Goal: Task Accomplishment & Management: Use online tool/utility

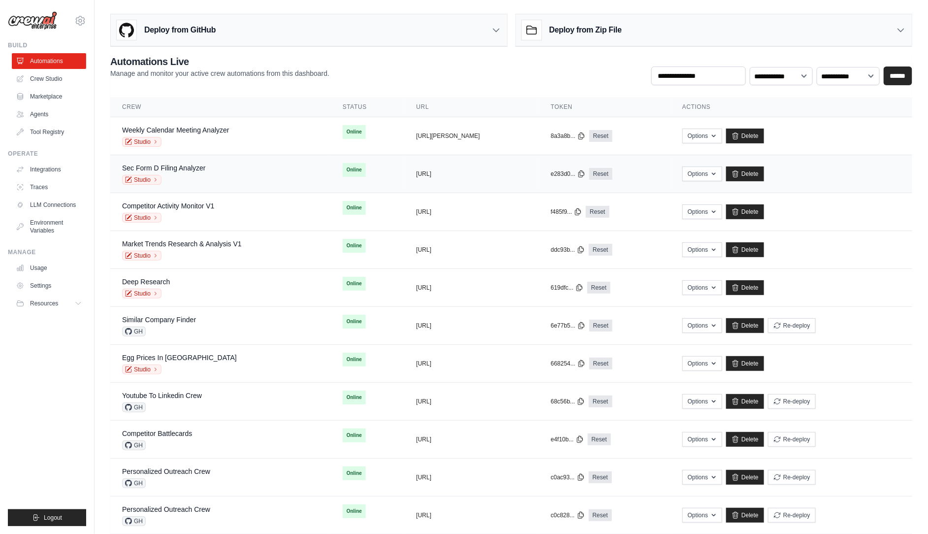
click at [210, 171] on div "Sec Form D Filing Analyzer Studio" at bounding box center [220, 174] width 197 height 22
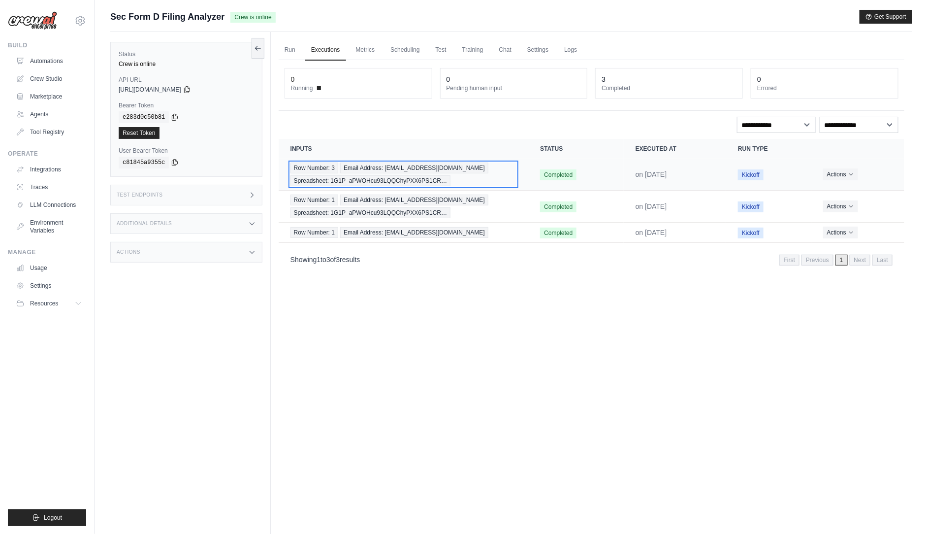
click at [413, 167] on span "Email Address: iamtonykipkemboi@gmail.com" at bounding box center [414, 167] width 148 height 11
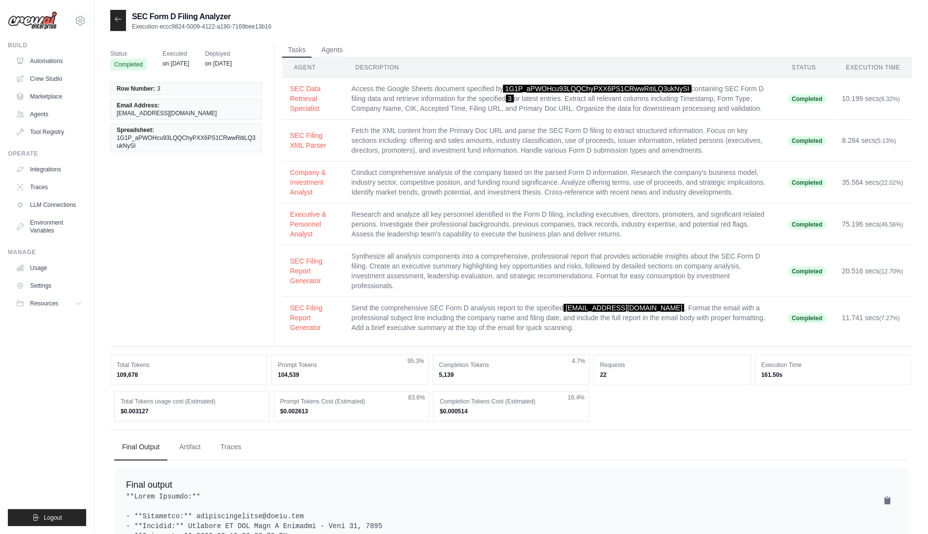
click at [121, 21] on icon at bounding box center [118, 19] width 8 height 8
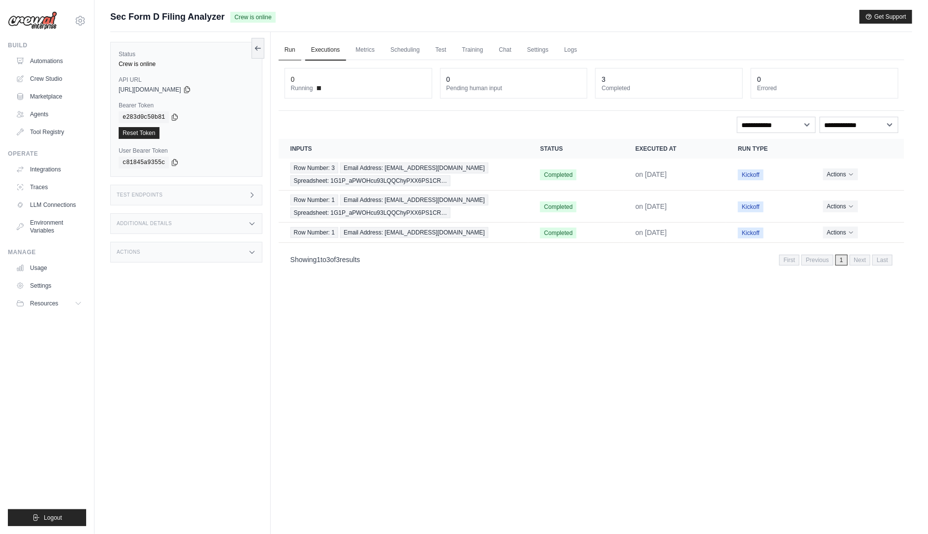
click at [286, 48] on link "Run" at bounding box center [290, 50] width 23 height 21
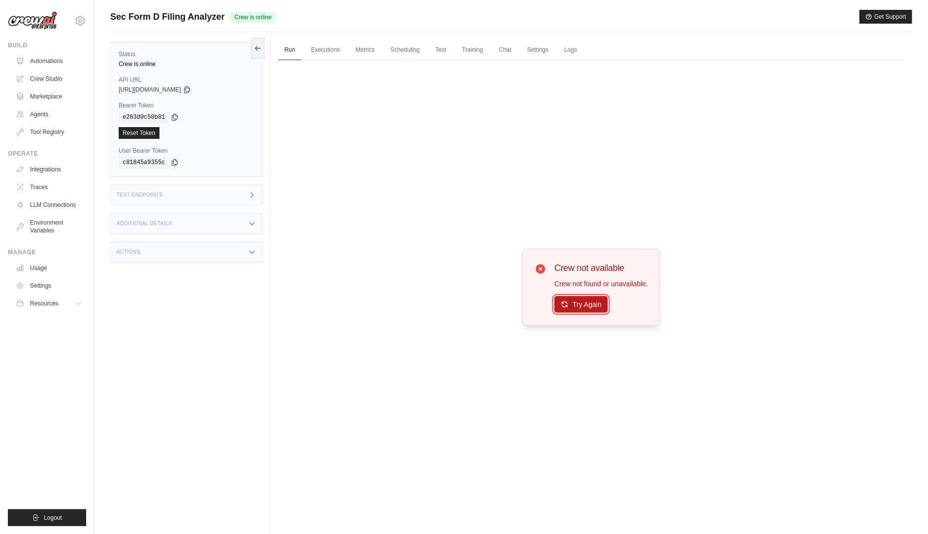
click at [564, 297] on button "Try Again" at bounding box center [581, 304] width 54 height 17
click at [566, 308] on button "Try Again" at bounding box center [581, 304] width 54 height 17
click at [256, 48] on icon at bounding box center [257, 48] width 5 height 0
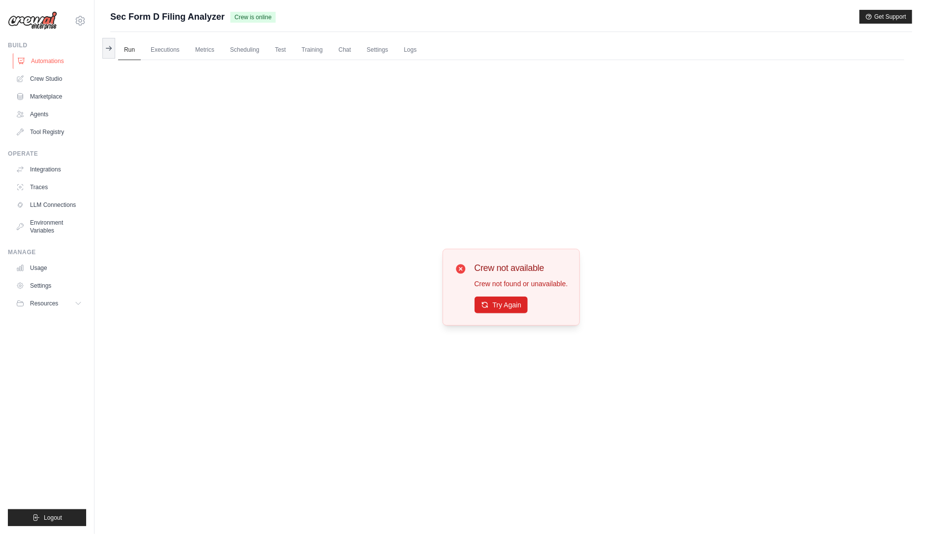
click at [44, 59] on link "Automations" at bounding box center [50, 61] width 74 height 16
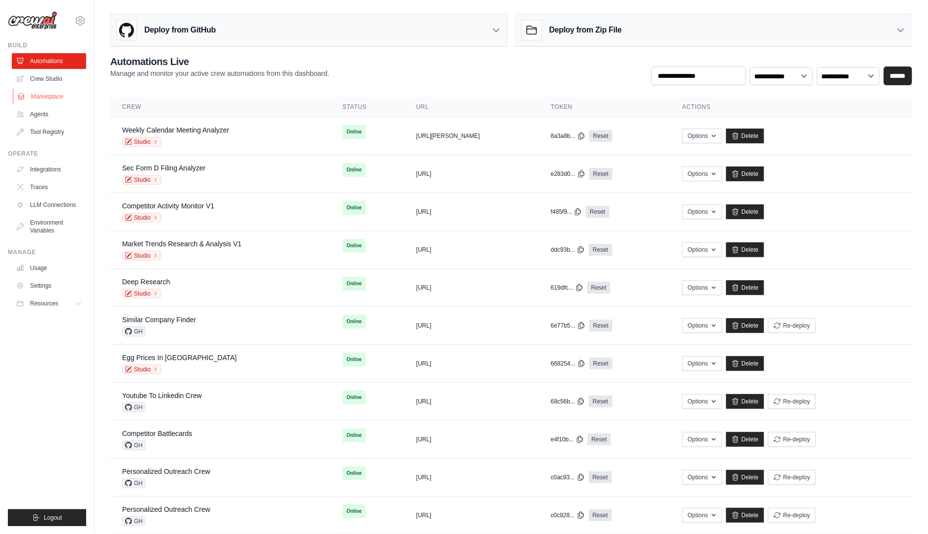
click at [43, 96] on link "Marketplace" at bounding box center [50, 97] width 74 height 16
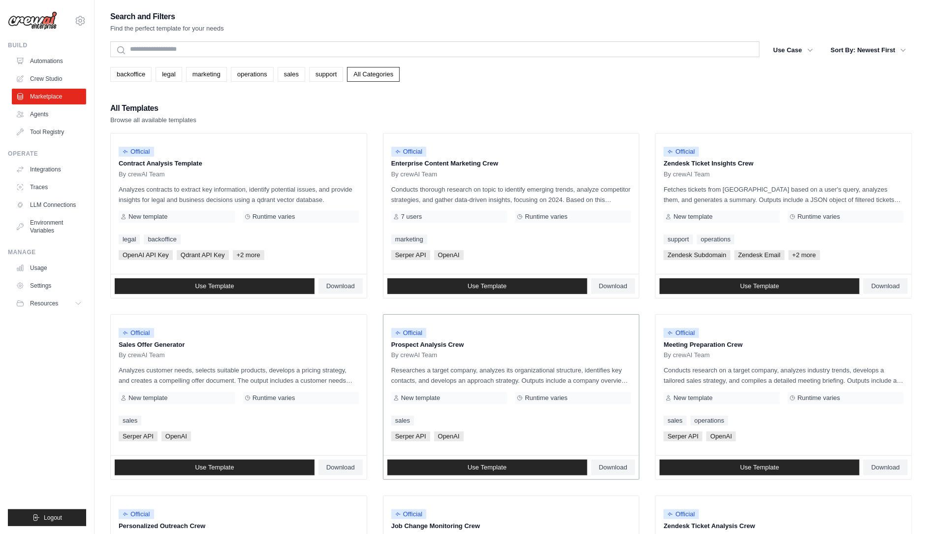
scroll to position [375, 0]
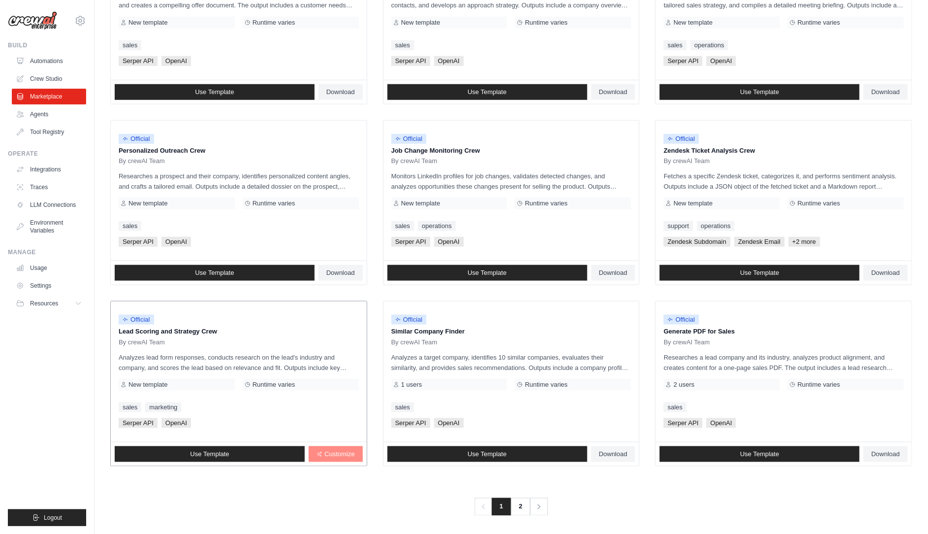
click at [331, 446] on link "Customize" at bounding box center [336, 454] width 54 height 16
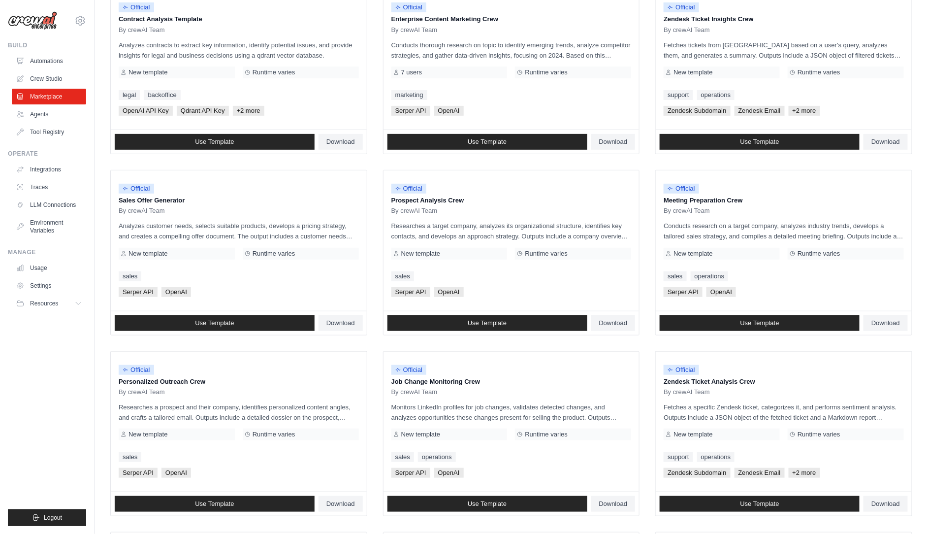
scroll to position [0, 0]
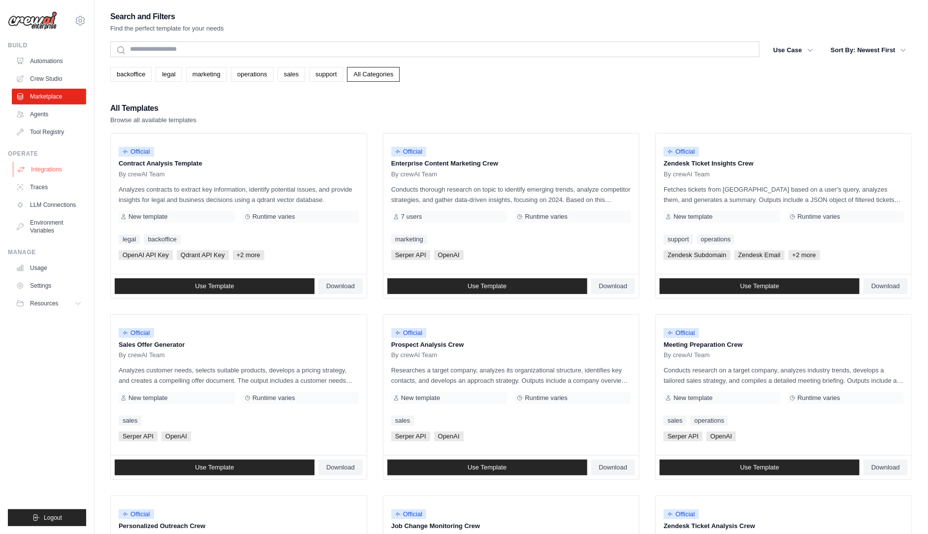
click at [43, 173] on link "Integrations" at bounding box center [50, 169] width 74 height 16
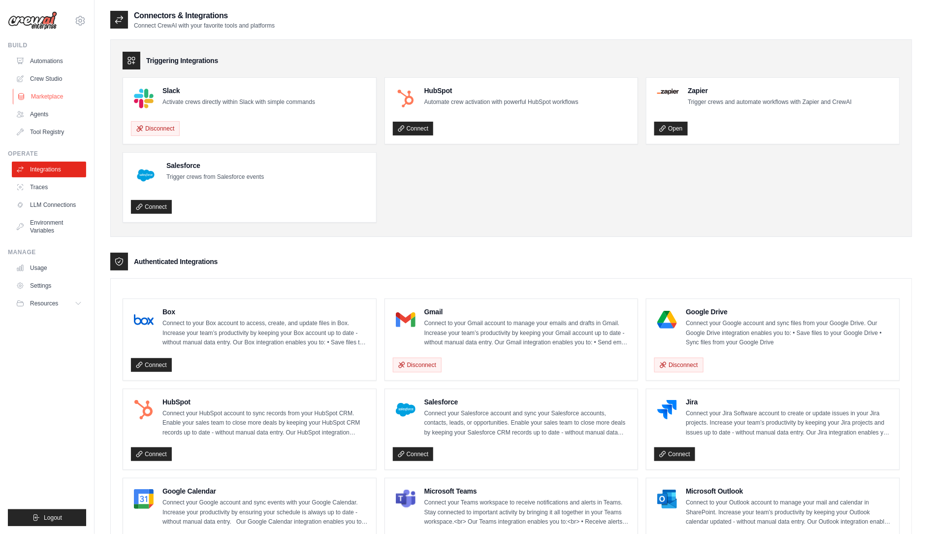
click at [34, 99] on link "Marketplace" at bounding box center [50, 97] width 74 height 16
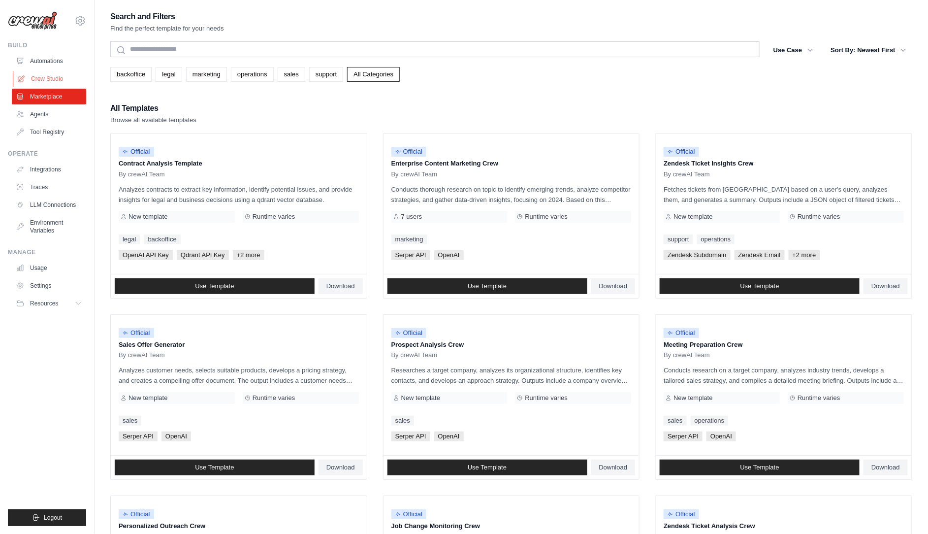
click at [39, 79] on link "Crew Studio" at bounding box center [50, 79] width 74 height 16
